Goal: Task Accomplishment & Management: Use online tool/utility

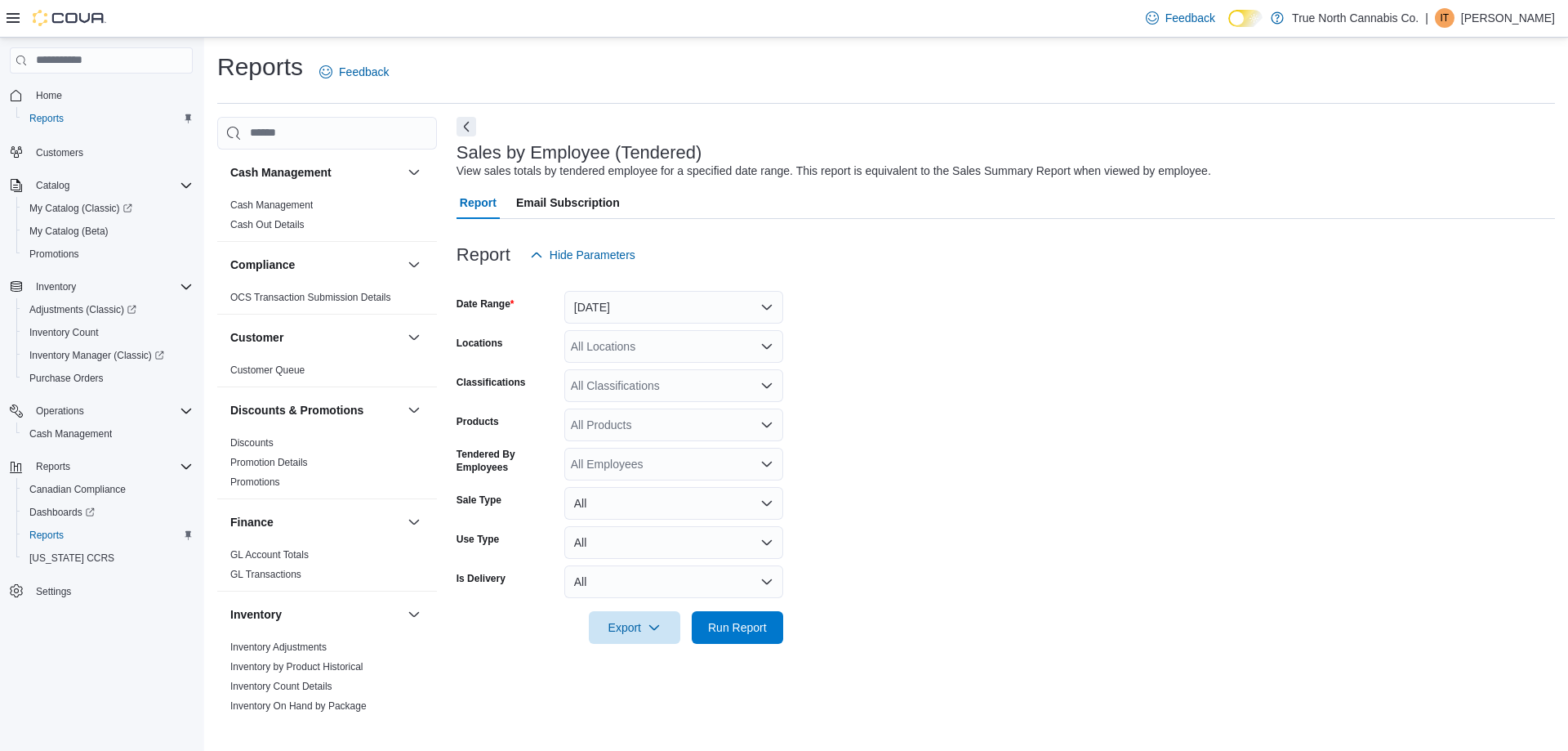
click at [642, 288] on div at bounding box center [1006, 280] width 1098 height 19
click at [637, 304] on button "[DATE]" at bounding box center [674, 308] width 219 height 33
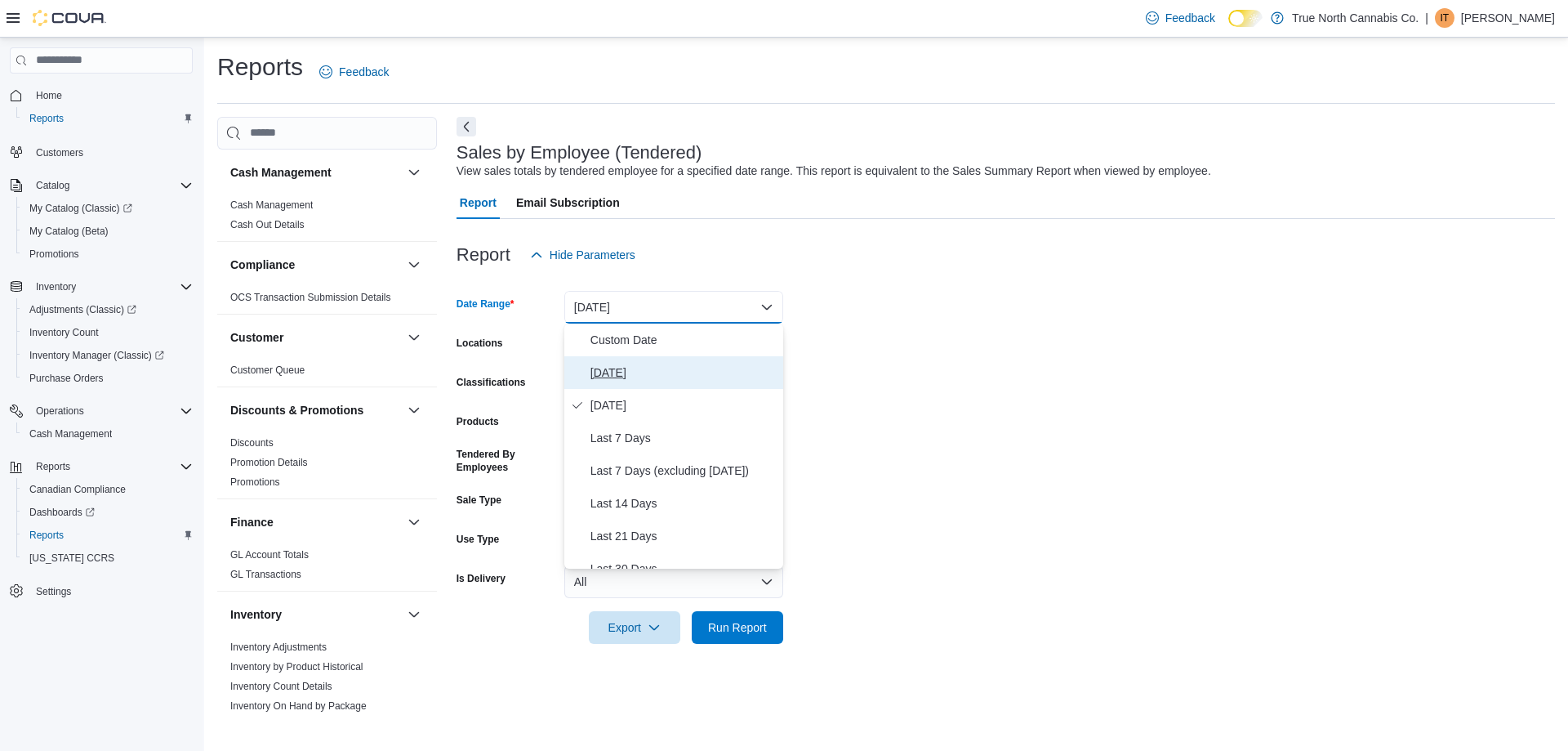
click at [604, 370] on span "[DATE]" at bounding box center [683, 372] width 186 height 19
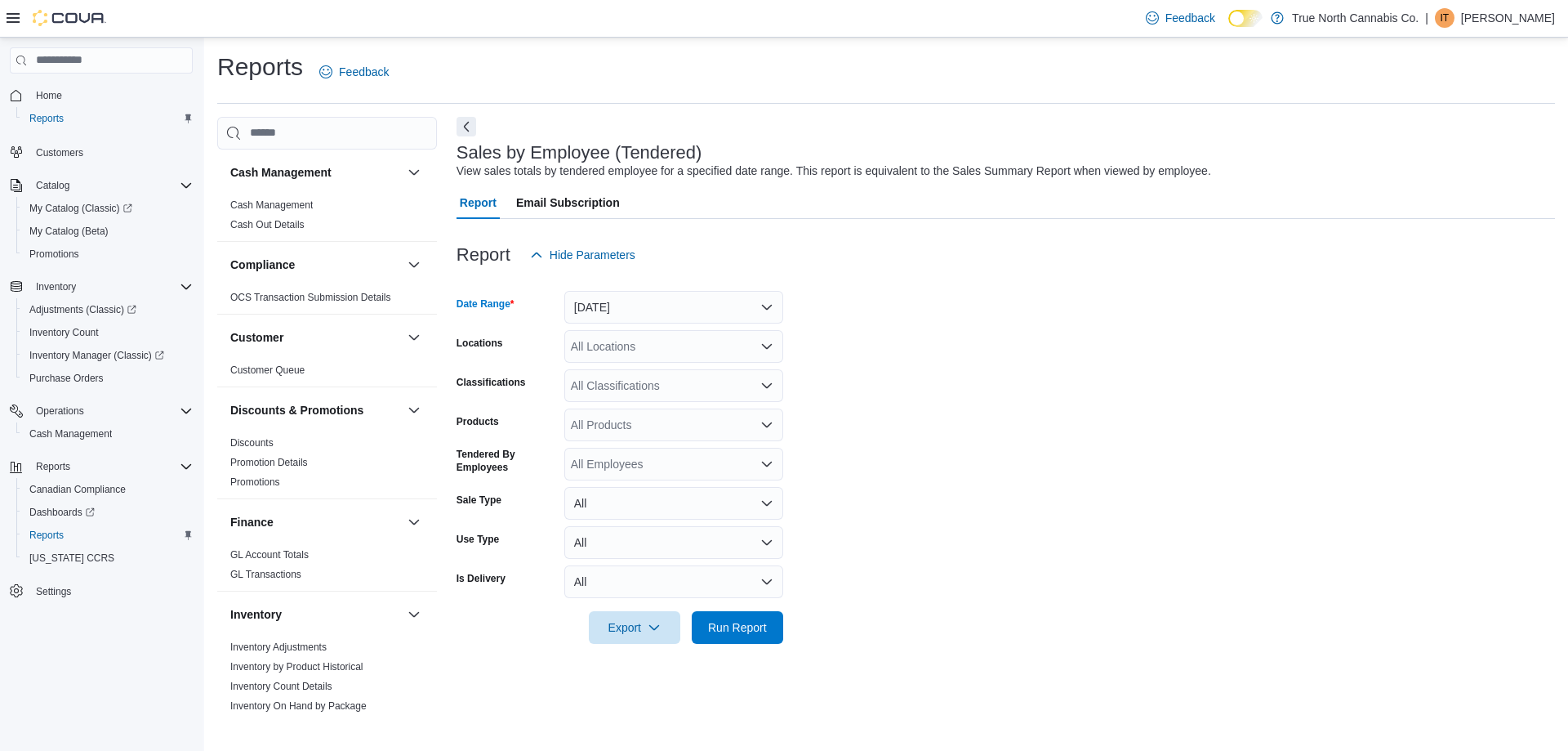
click at [658, 345] on div "All Locations" at bounding box center [674, 347] width 219 height 33
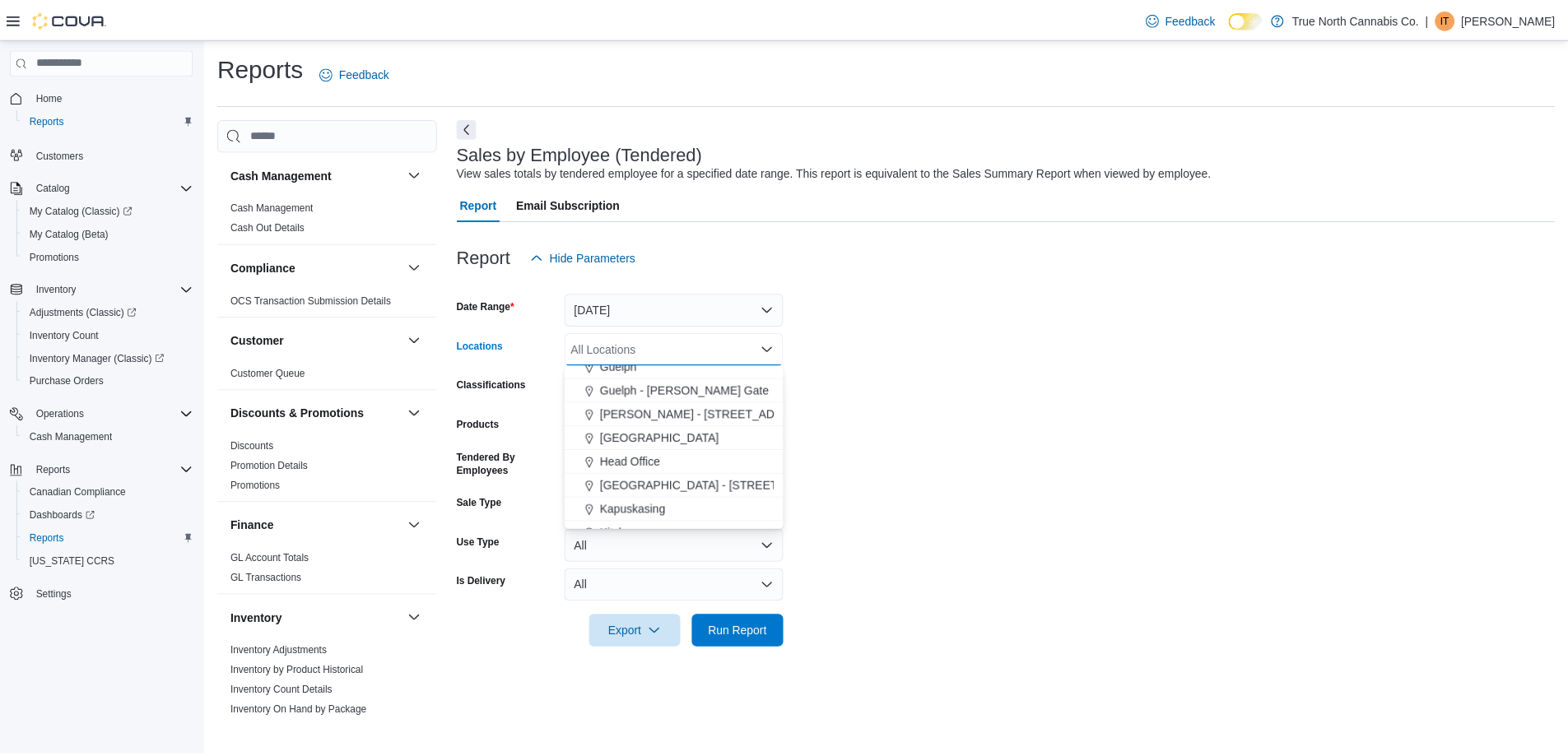
scroll to position [411, 0]
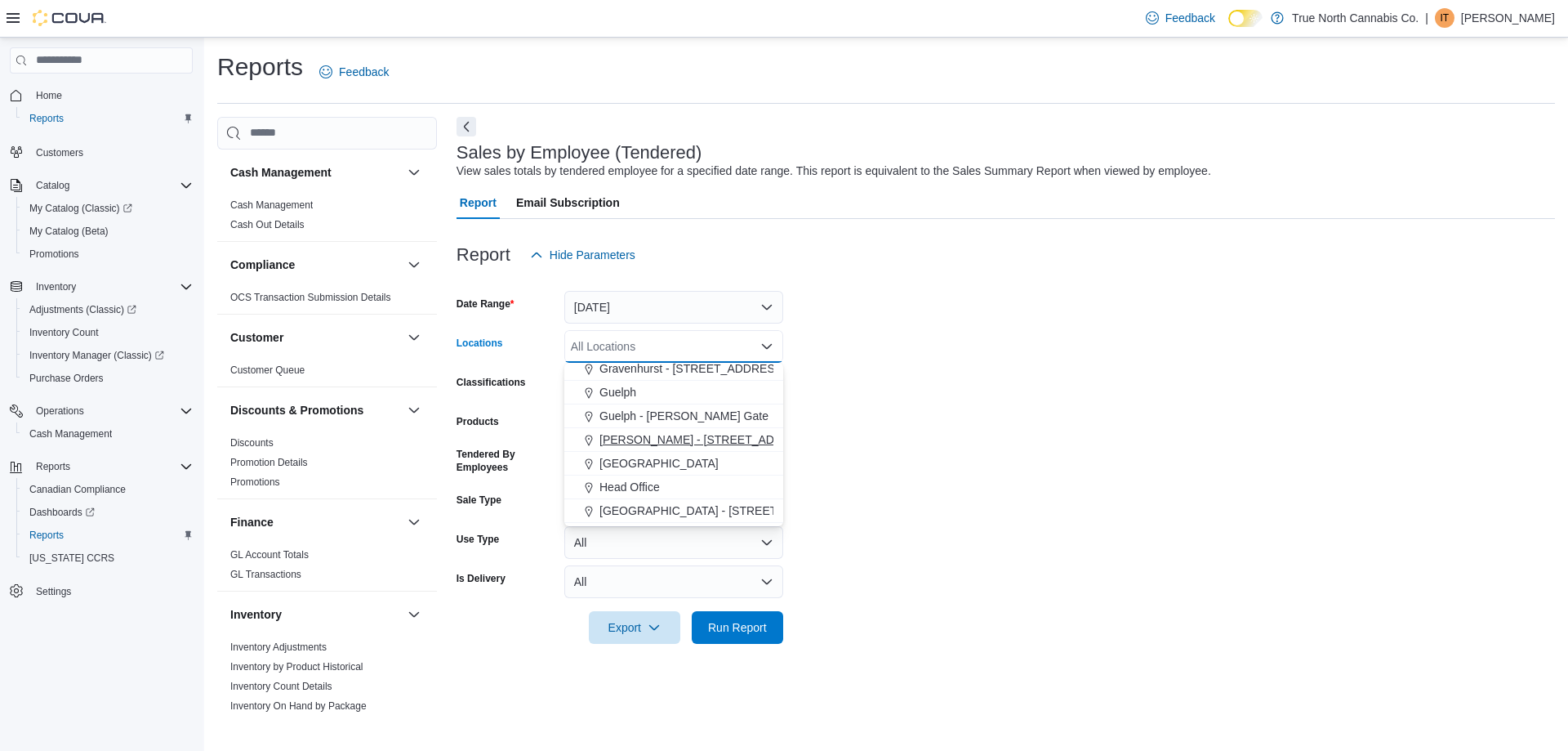
click at [675, 441] on span "[PERSON_NAME] - [STREET_ADDRESS]" at bounding box center [708, 440] width 217 height 16
drag, startPoint x: 746, startPoint y: 632, endPoint x: 757, endPoint y: 622, distance: 14.9
click at [746, 631] on span "Run Report" at bounding box center [738, 627] width 59 height 16
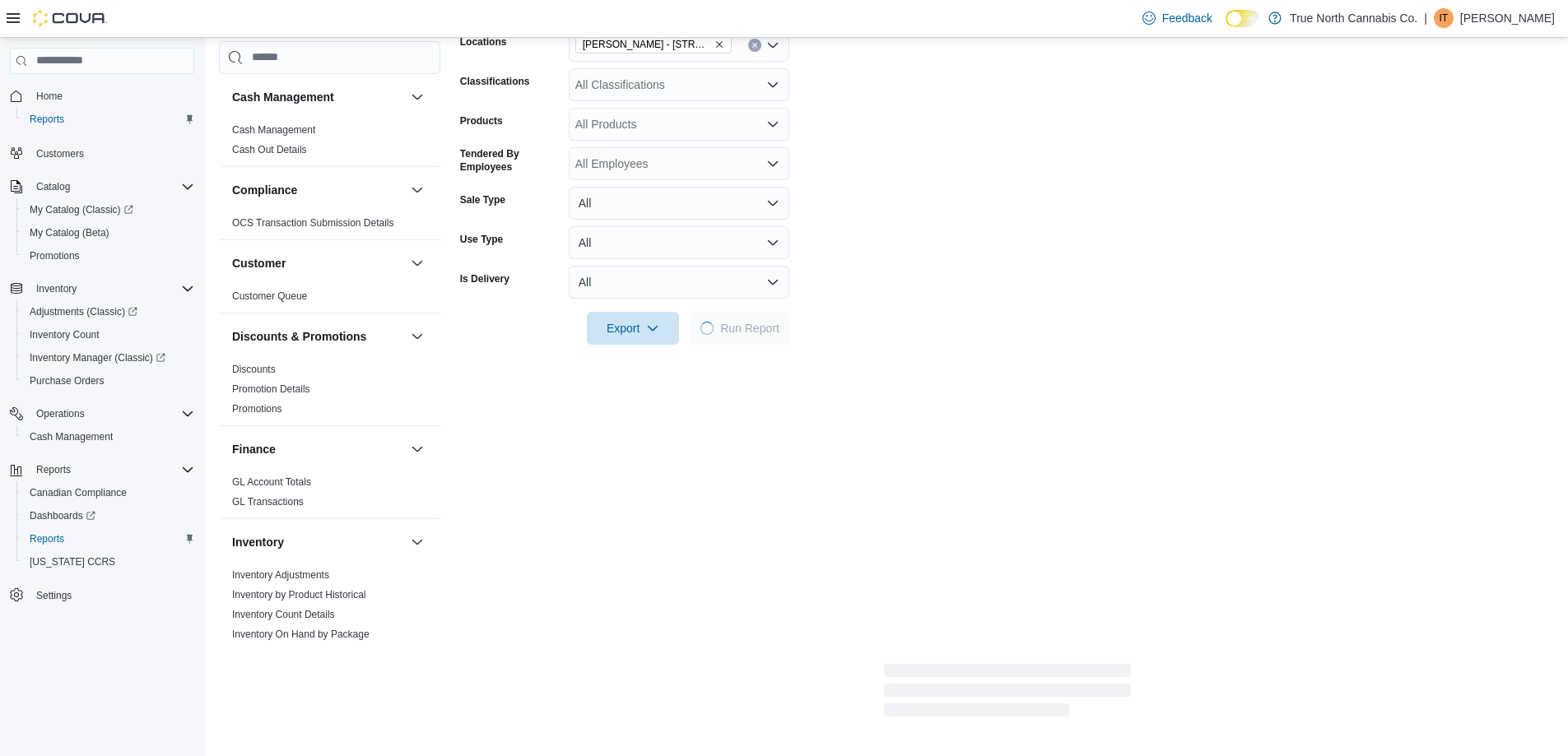
scroll to position [493, 0]
